Goal: Entertainment & Leisure: Consume media (video, audio)

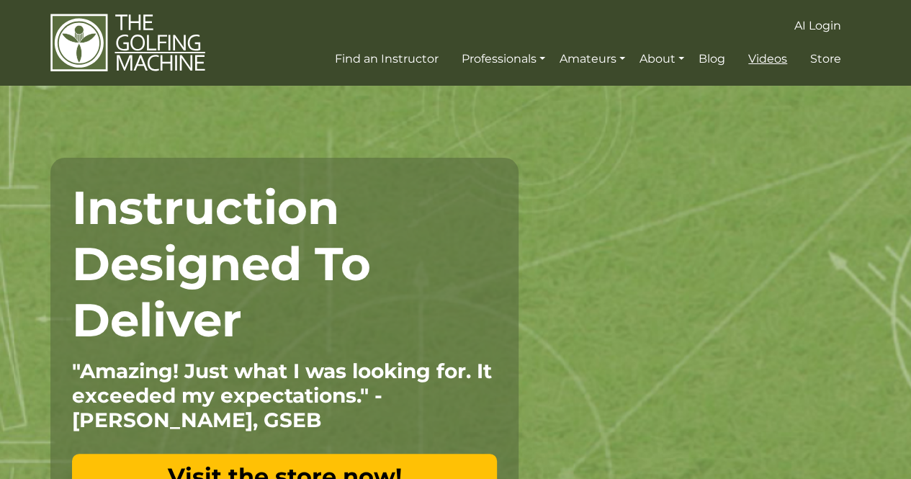
click at [768, 58] on span "Videos" at bounding box center [767, 59] width 39 height 14
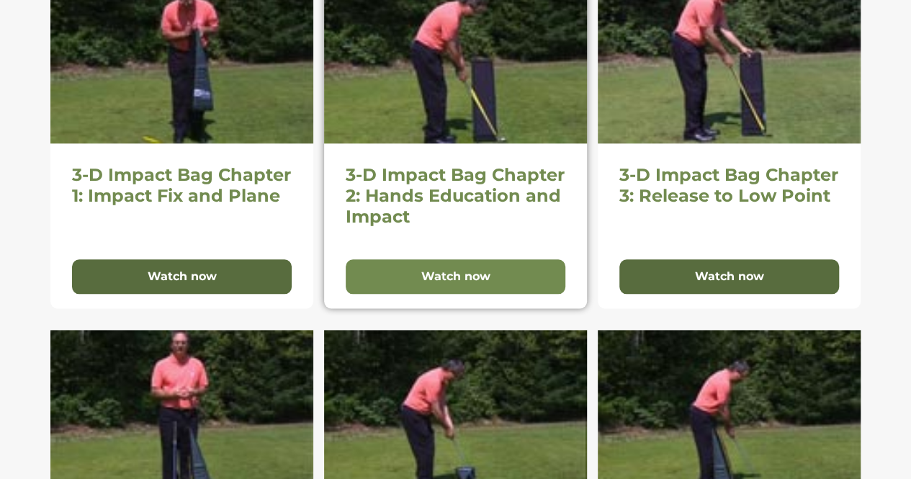
scroll to position [723, 0]
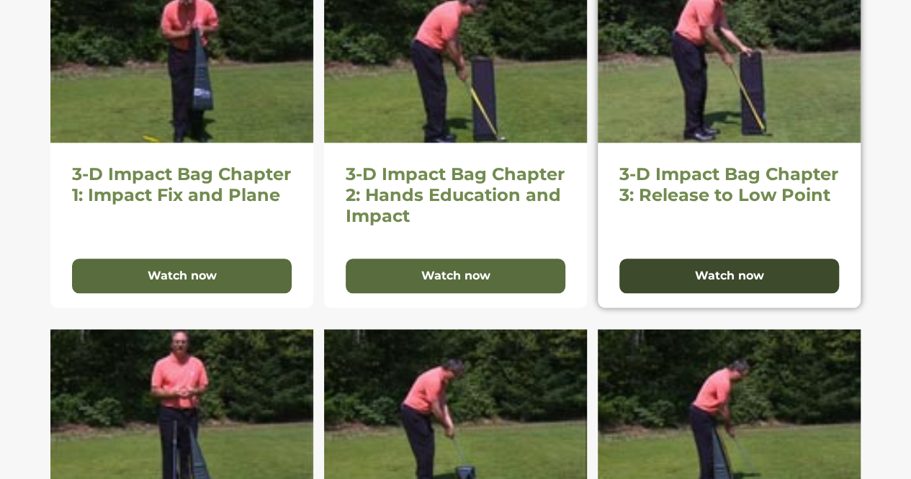
click at [775, 273] on button "Watch now" at bounding box center [729, 275] width 220 height 35
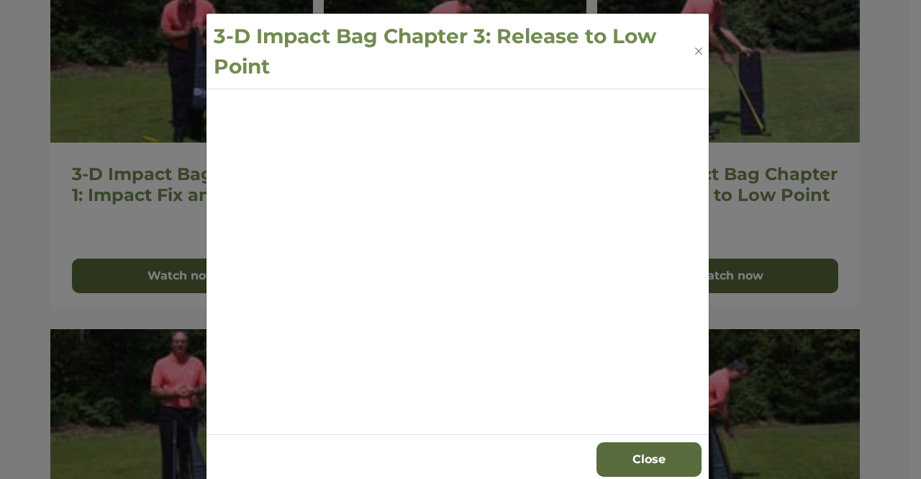
click at [27, 176] on div "3-D Impact Bag Chapter 3: Release to Low Point Close" at bounding box center [460, 239] width 921 height 479
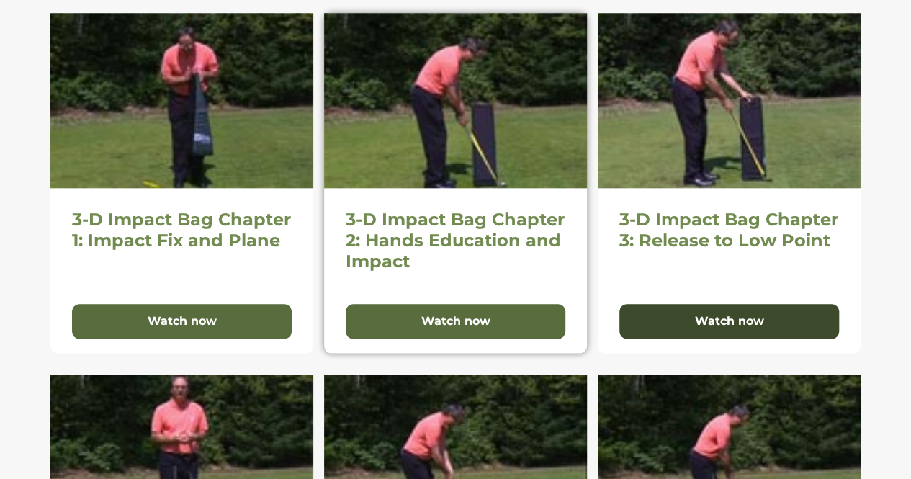
scroll to position [684, 0]
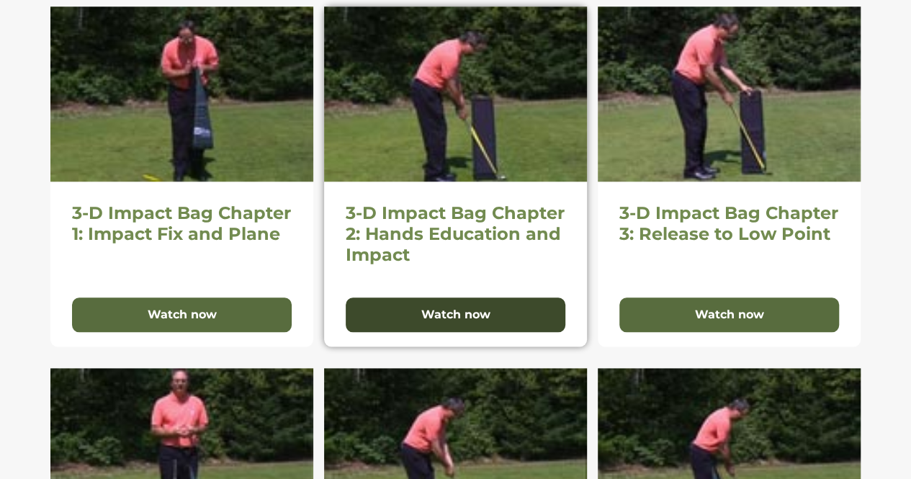
click at [395, 302] on button "Watch now" at bounding box center [456, 314] width 220 height 35
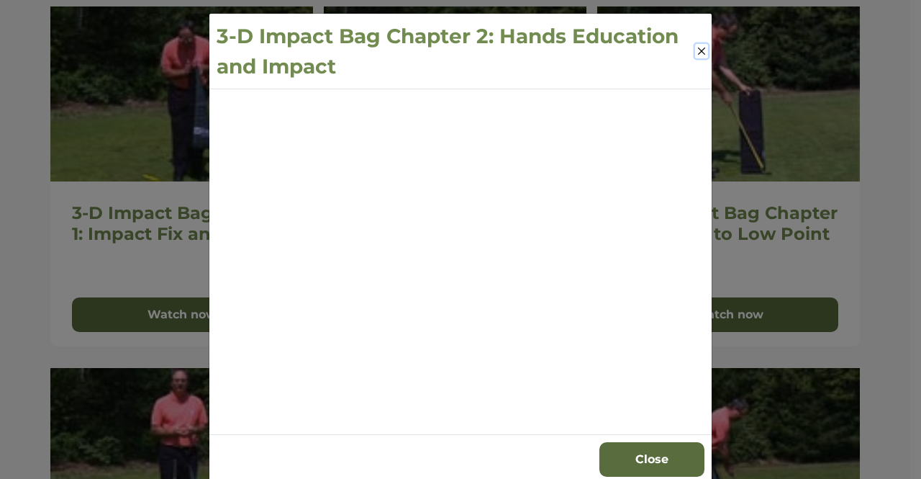
click at [697, 48] on button "Close" at bounding box center [701, 51] width 13 height 14
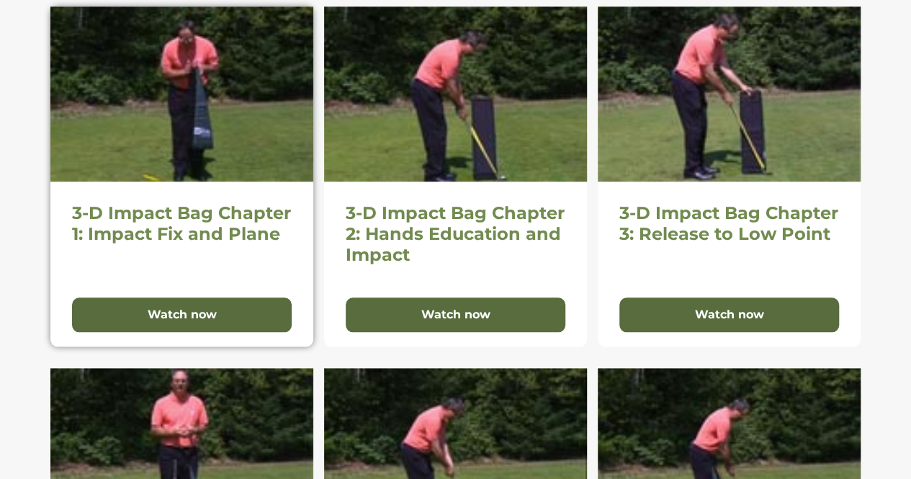
click at [207, 149] on img at bounding box center [181, 93] width 263 height 175
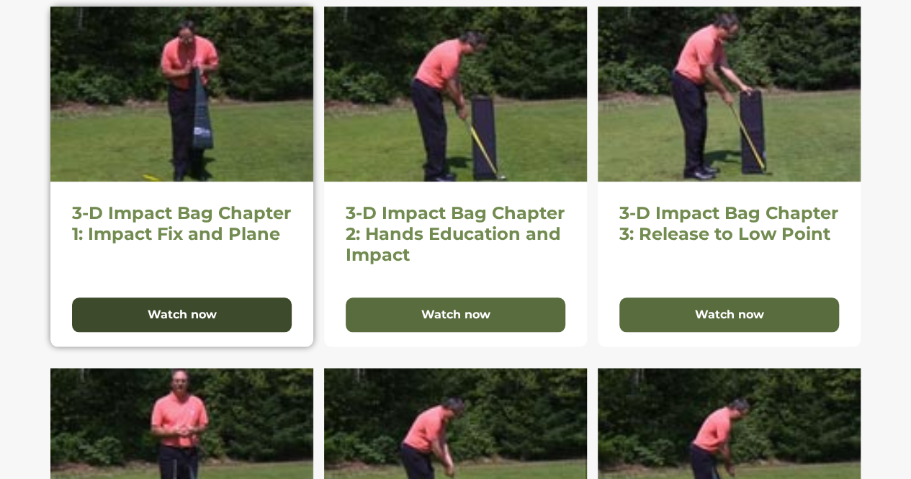
click at [171, 302] on button "Watch now" at bounding box center [182, 314] width 220 height 35
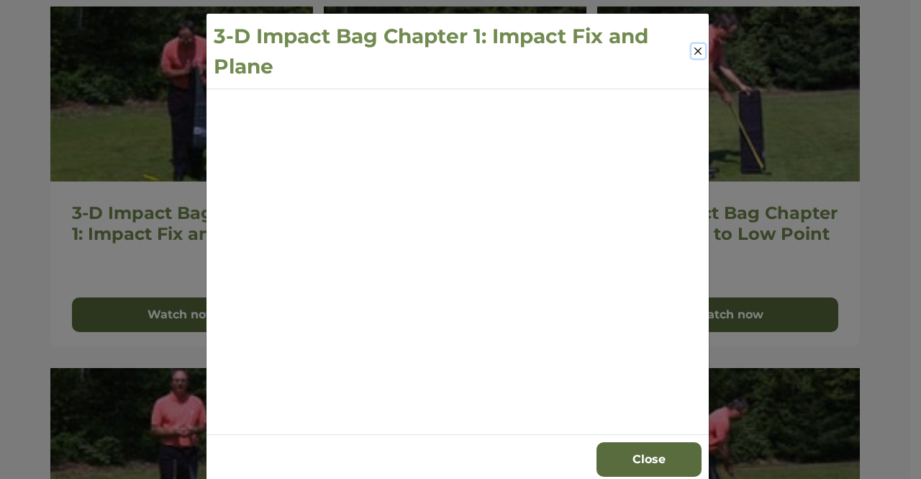
click at [695, 53] on button "Close" at bounding box center [699, 51] width 14 height 14
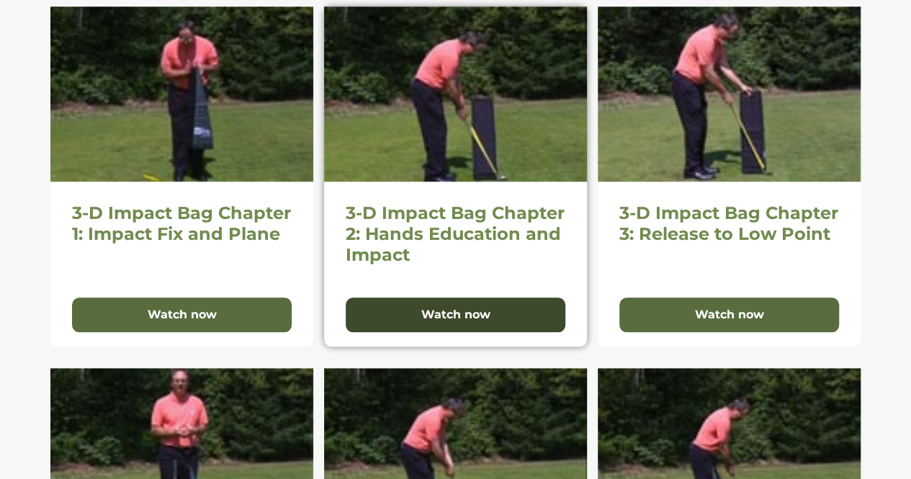
click at [456, 304] on button "Watch now" at bounding box center [456, 314] width 220 height 35
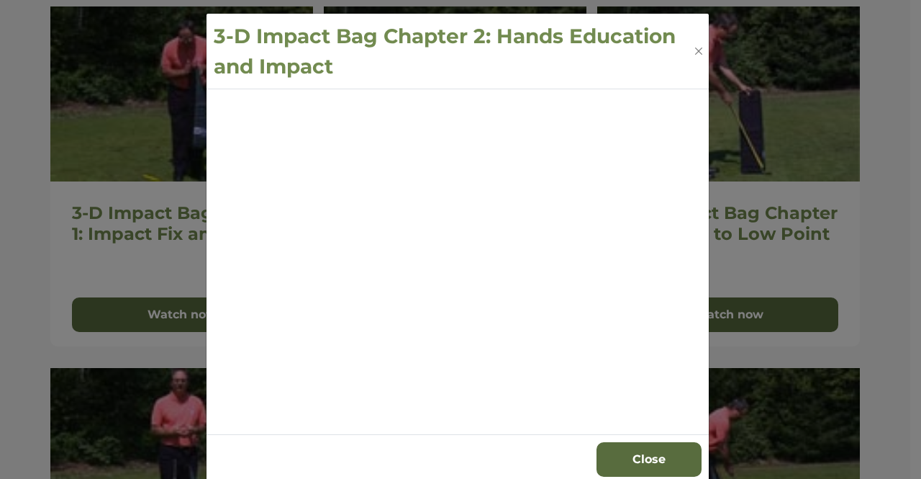
click at [685, 44] on h3 "3-D Impact Bag Chapter 2: Hands Education and Impact" at bounding box center [453, 51] width 479 height 60
click at [693, 50] on button "Close" at bounding box center [699, 51] width 13 height 14
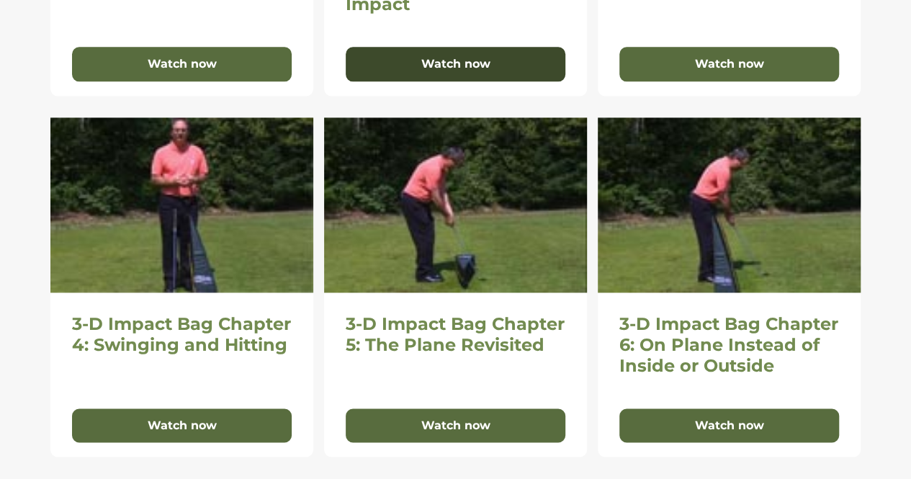
scroll to position [960, 0]
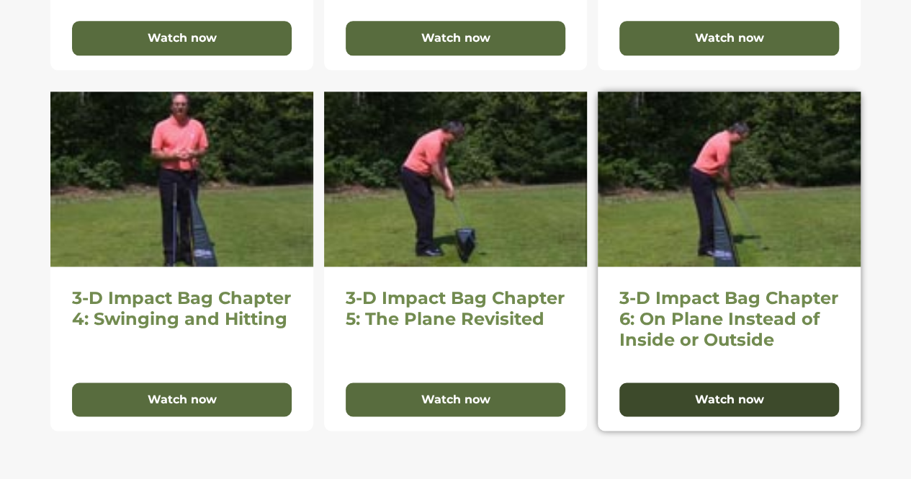
click at [691, 397] on button "Watch now" at bounding box center [729, 399] width 220 height 35
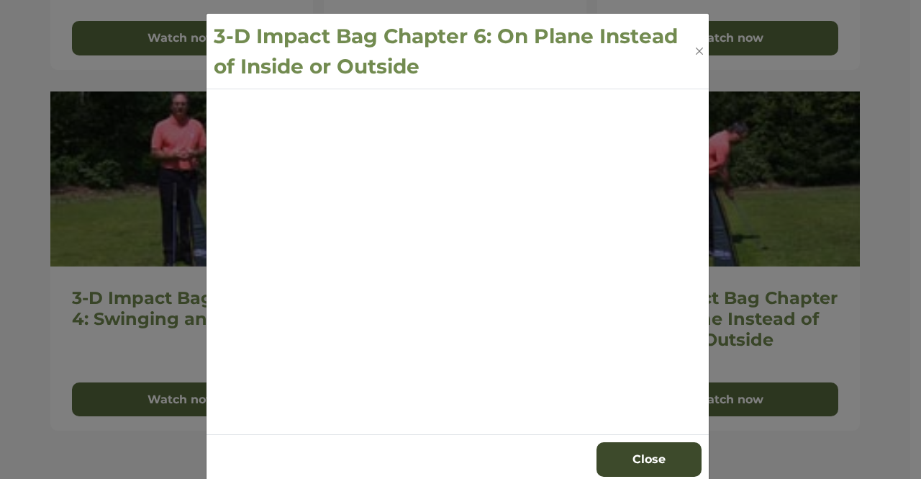
click at [651, 443] on button "Close" at bounding box center [649, 459] width 105 height 35
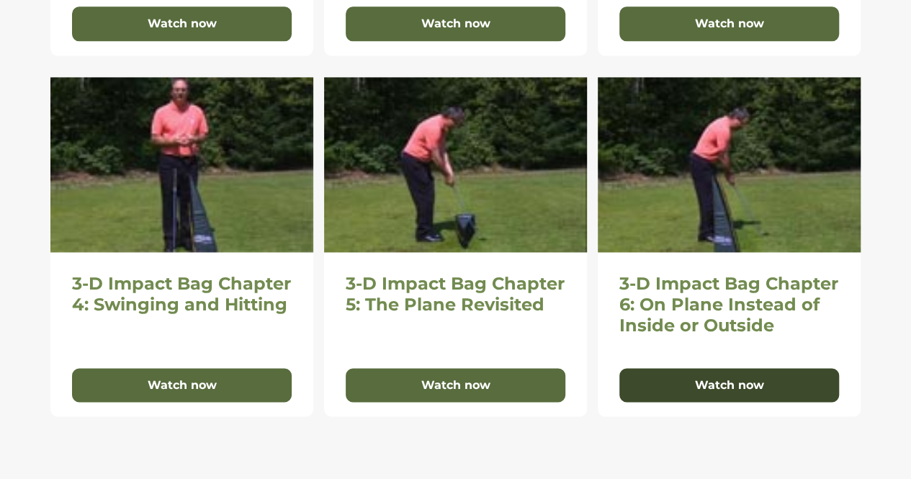
scroll to position [959, 0]
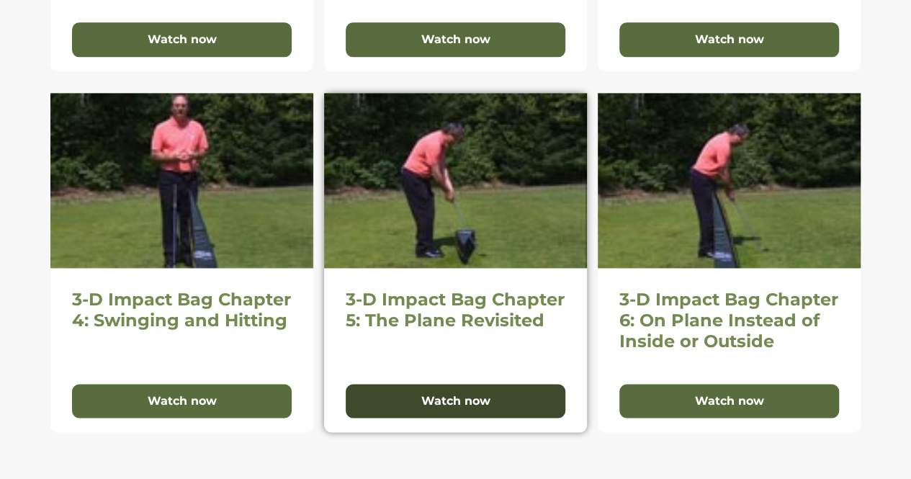
click at [426, 407] on button "Watch now" at bounding box center [456, 401] width 220 height 35
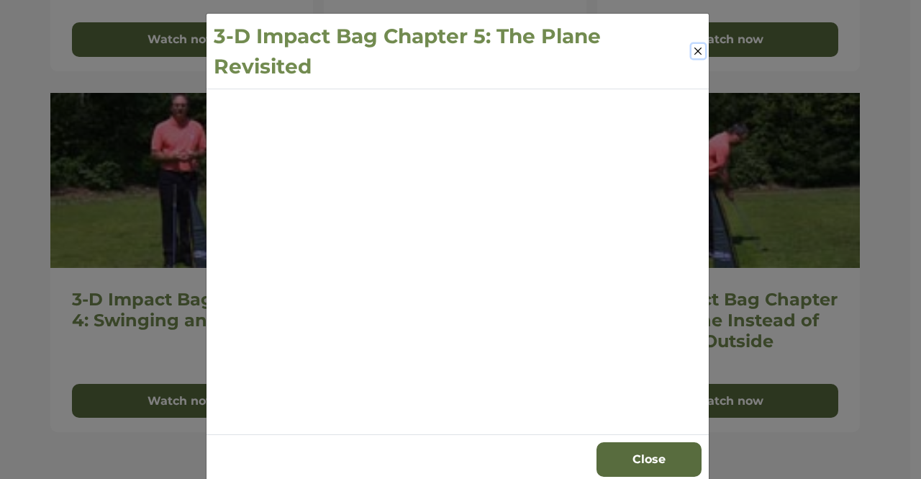
click at [695, 45] on button "Close" at bounding box center [699, 51] width 14 height 14
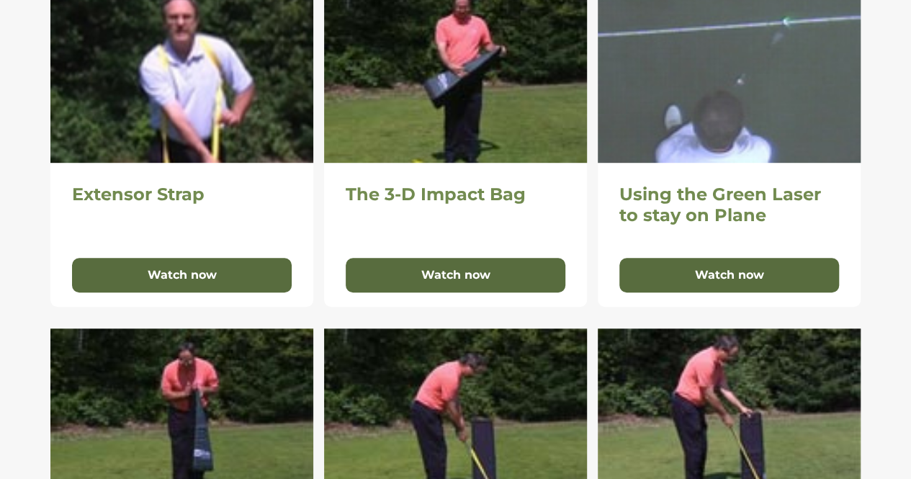
scroll to position [351, 0]
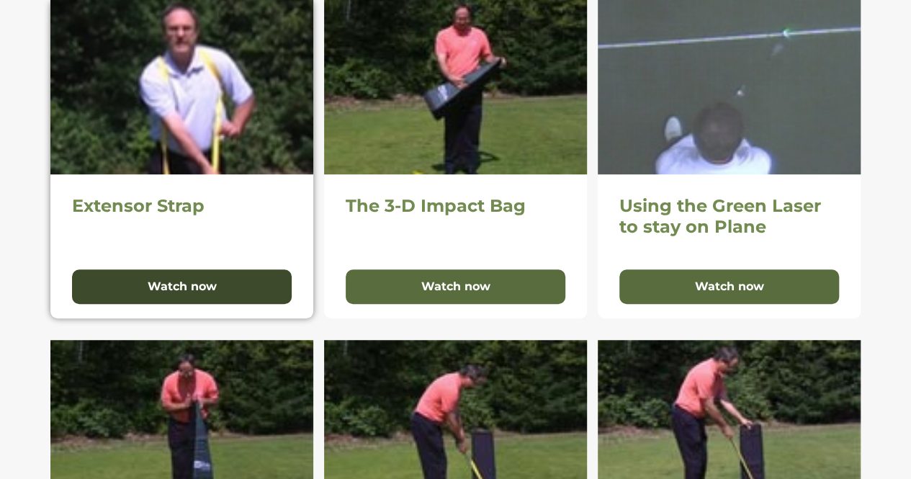
click at [153, 282] on button "Watch now" at bounding box center [182, 286] width 220 height 35
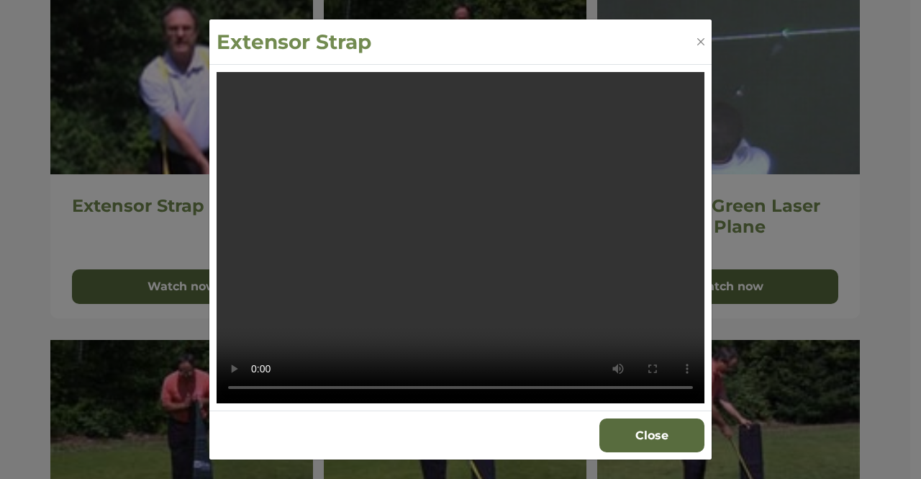
click at [574, 266] on video "Your browser does not support the video tag." at bounding box center [461, 237] width 488 height 331
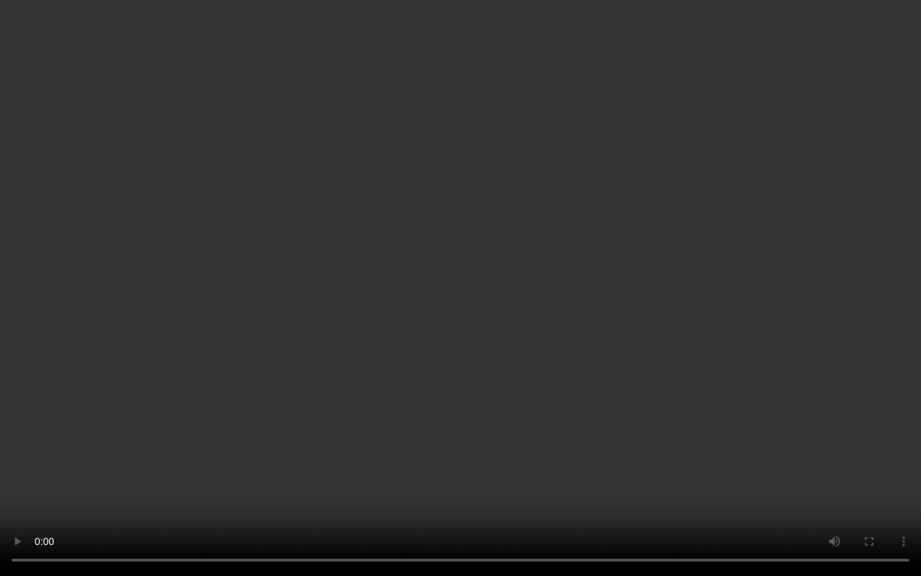
click at [716, 279] on video "Your browser does not support the video tag." at bounding box center [460, 288] width 921 height 576
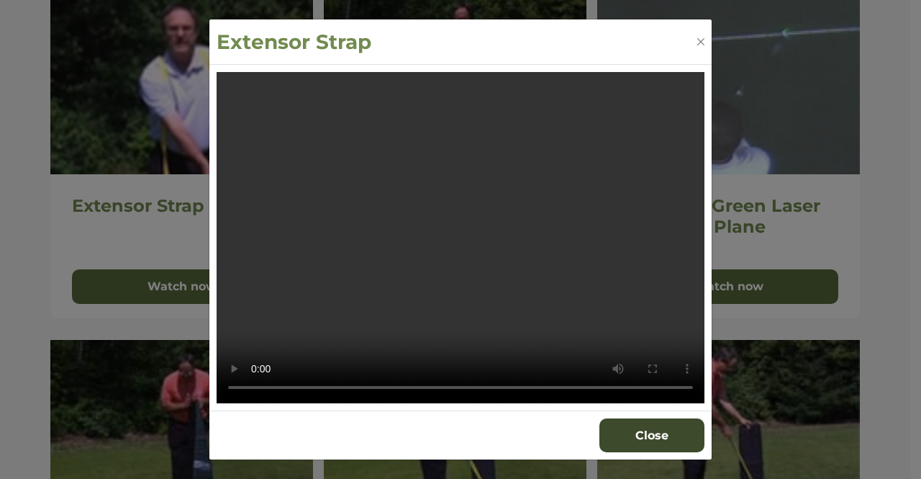
click at [637, 430] on button "Close" at bounding box center [652, 435] width 105 height 35
